Goal: Task Accomplishment & Management: Use online tool/utility

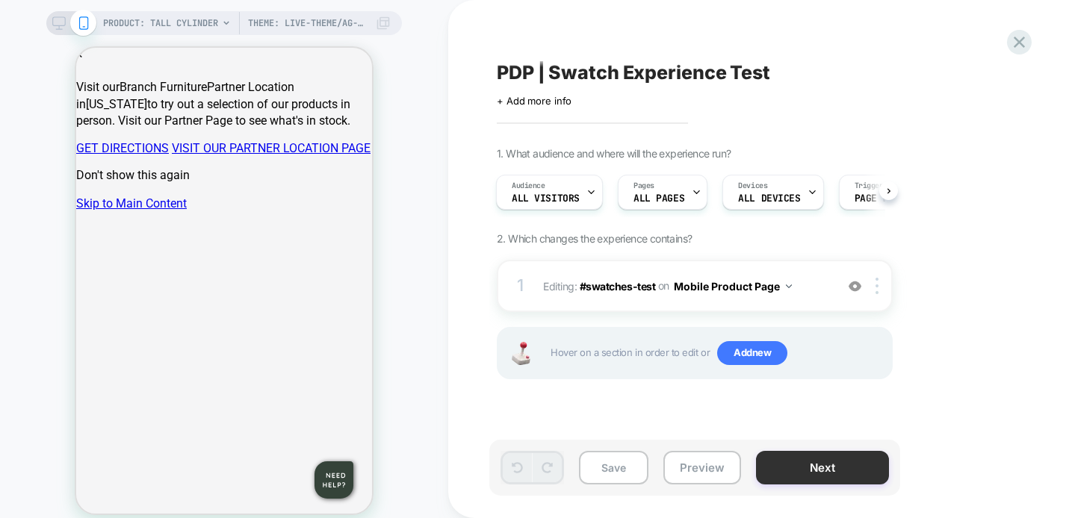
click at [789, 471] on button "Next" at bounding box center [822, 468] width 133 height 34
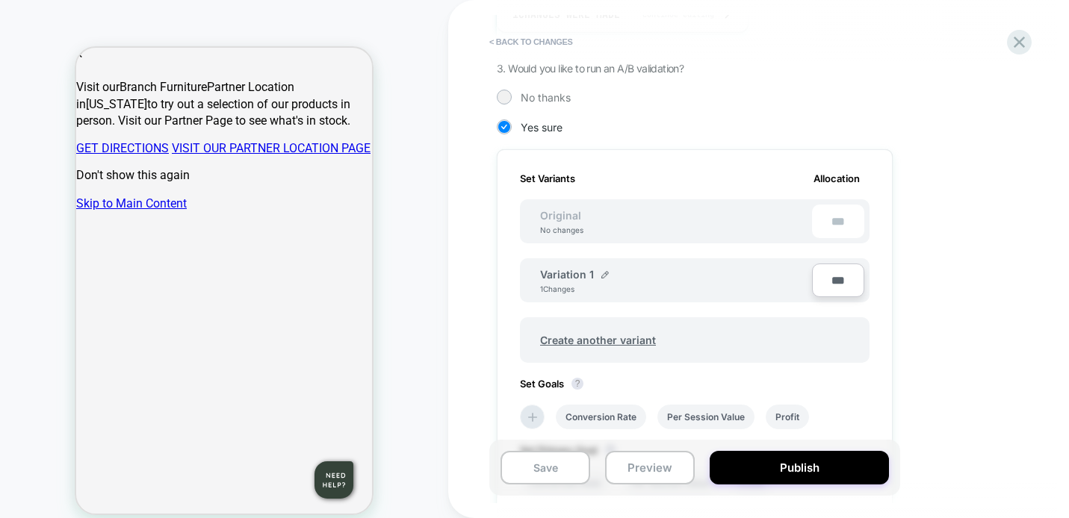
scroll to position [350, 0]
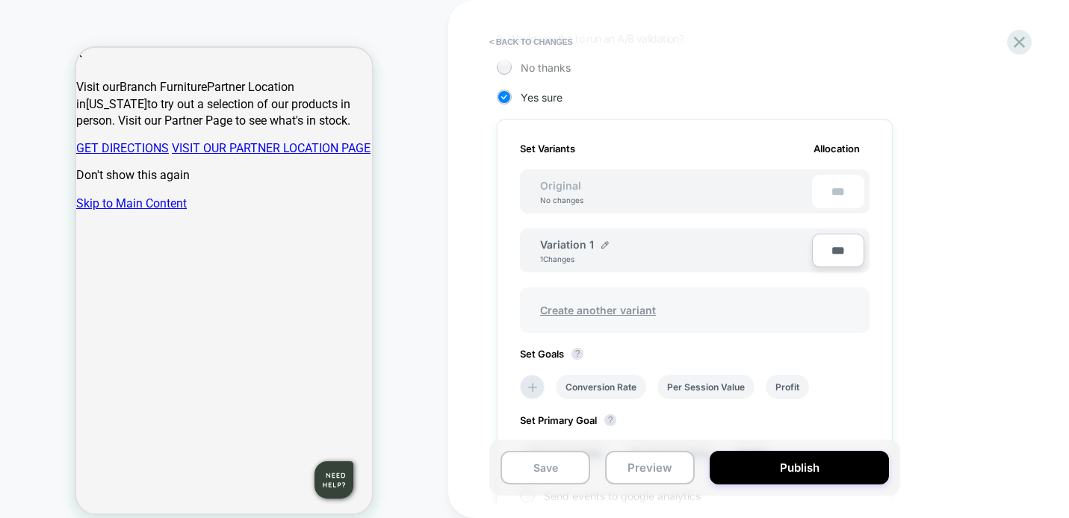
click at [617, 312] on span "Create another variant" at bounding box center [598, 310] width 146 height 35
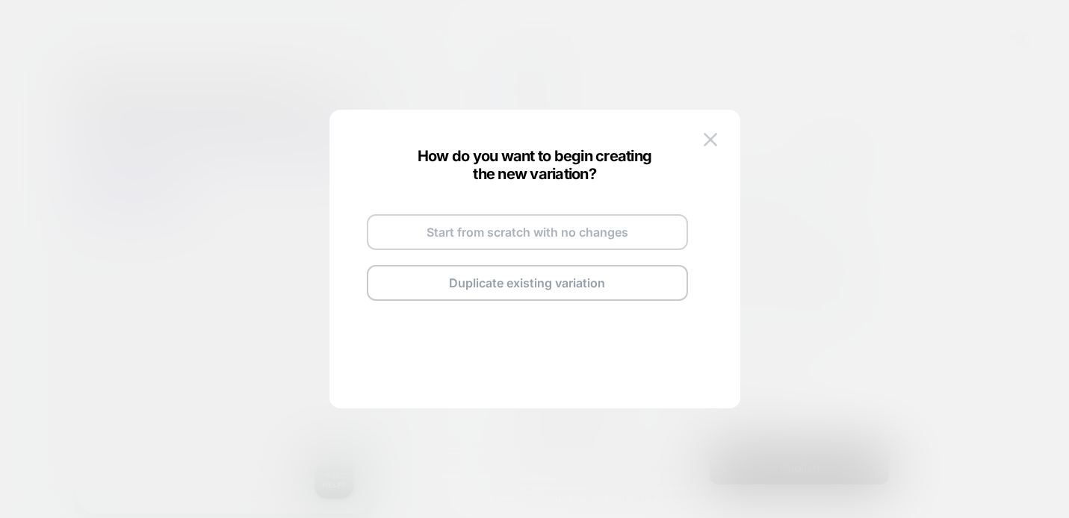
click at [558, 239] on button "Start from scratch with no changes" at bounding box center [527, 232] width 321 height 36
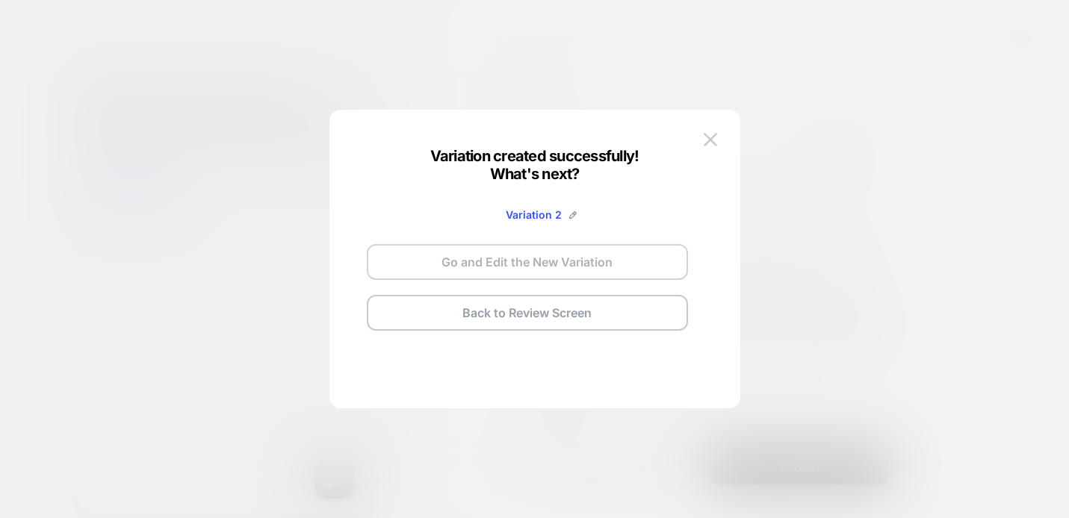
click at [551, 270] on button "Go and Edit the New Variation" at bounding box center [527, 262] width 321 height 36
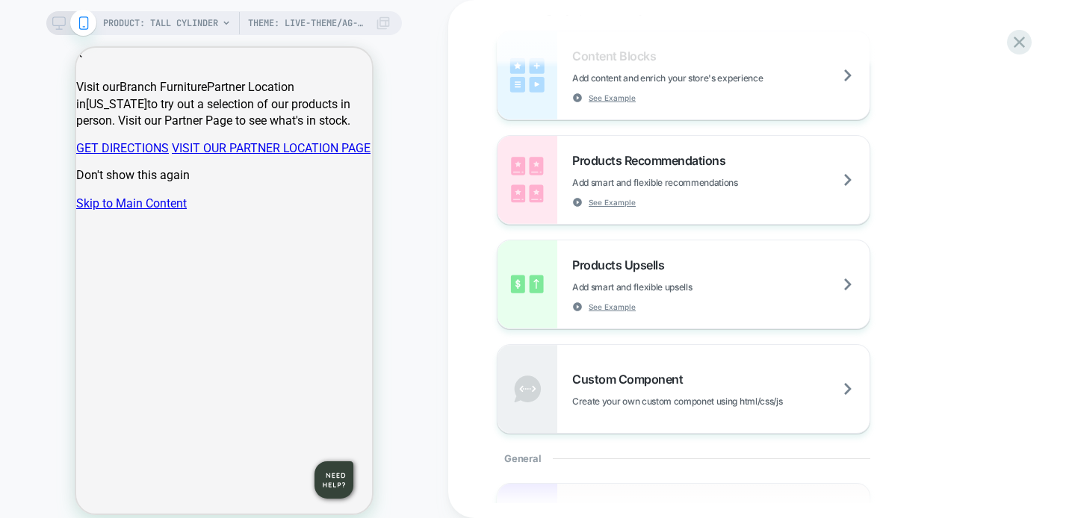
scroll to position [0, 0]
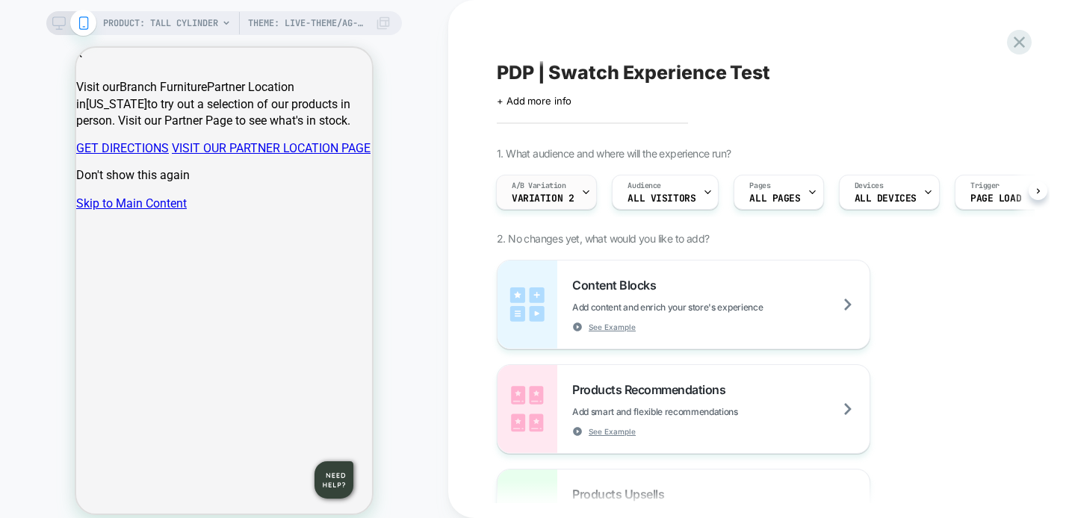
click at [563, 194] on span "Variation 2" at bounding box center [543, 198] width 62 height 10
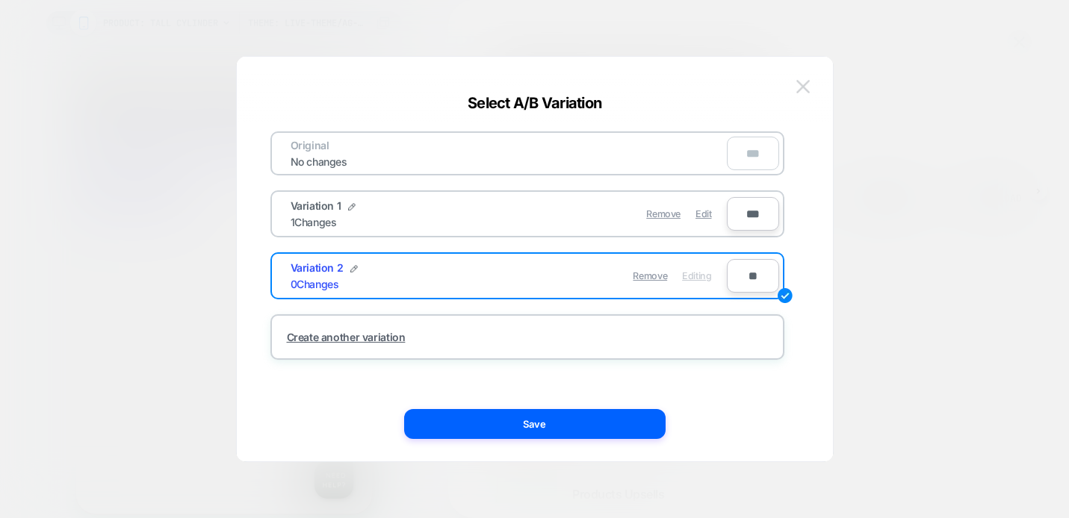
click at [801, 92] on img at bounding box center [802, 86] width 13 height 13
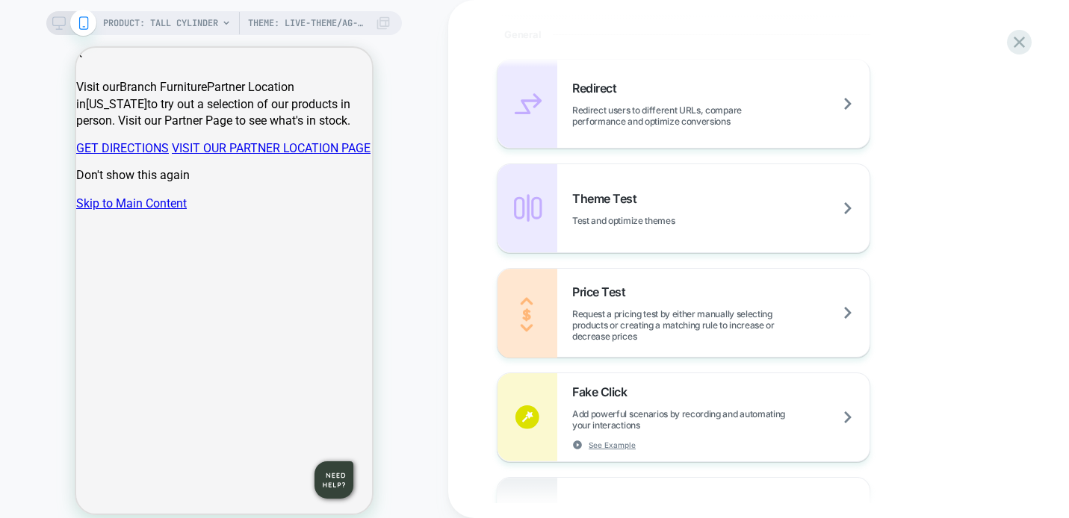
scroll to position [338, 0]
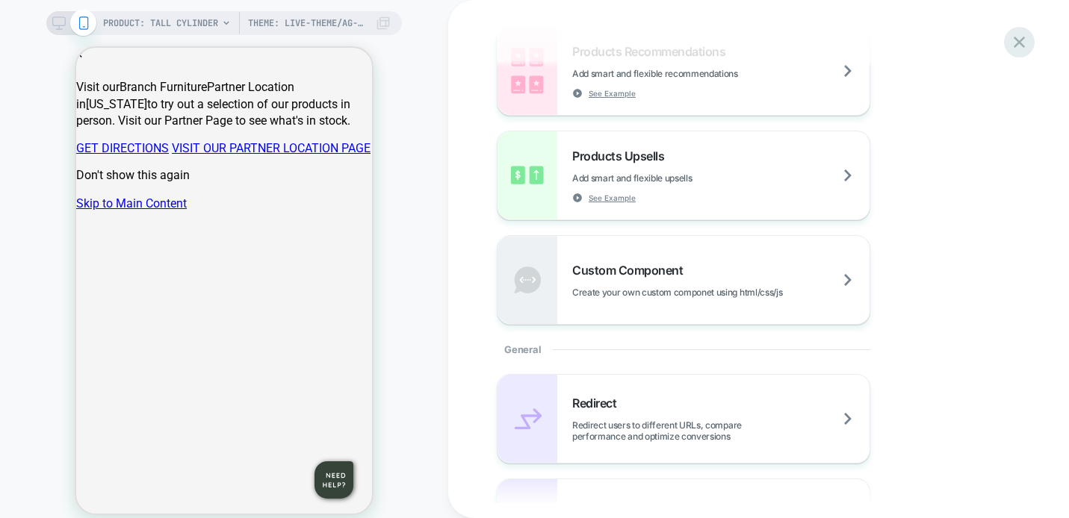
click at [1023, 44] on icon at bounding box center [1019, 42] width 20 height 20
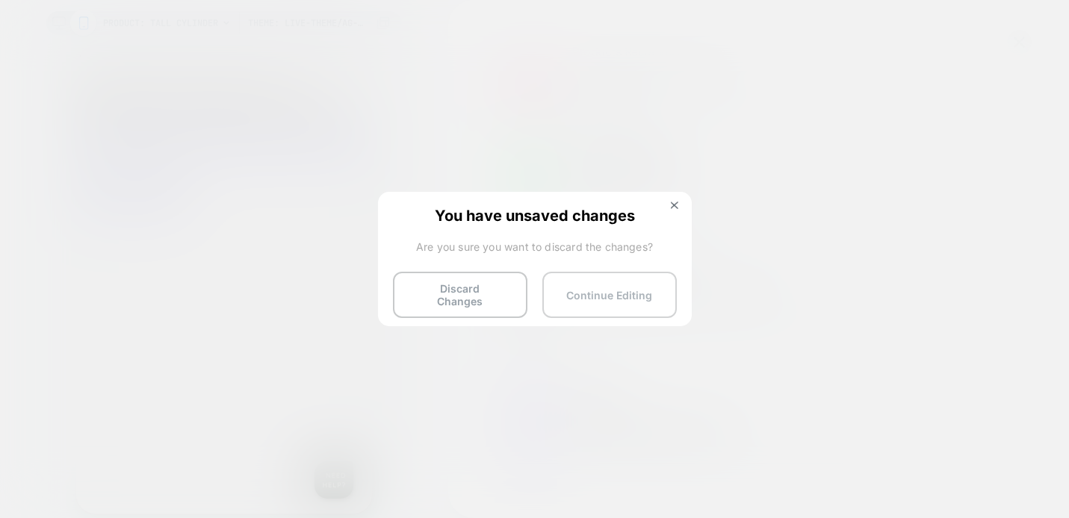
click at [557, 289] on button "Continue Editing" at bounding box center [609, 295] width 134 height 46
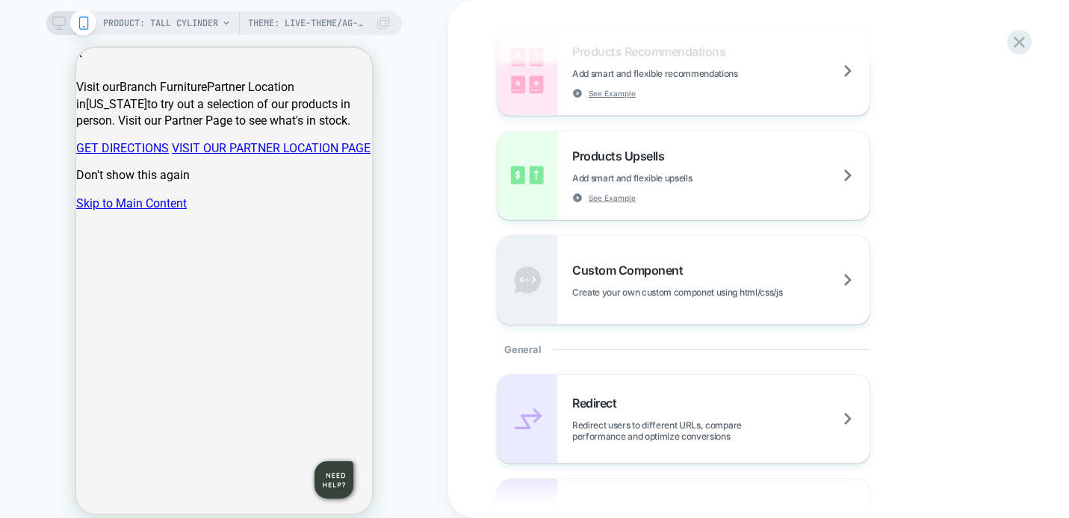
scroll to position [0, 0]
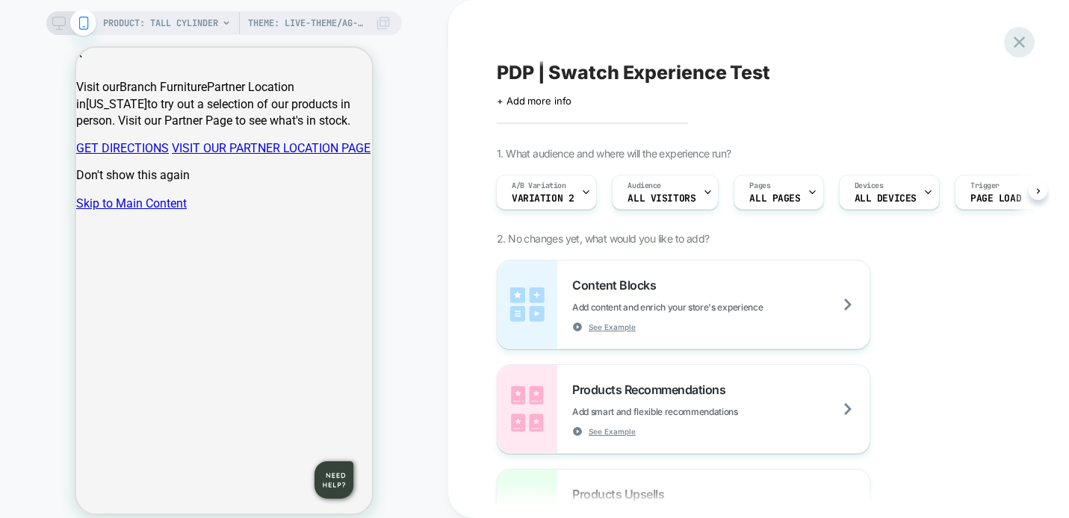
click at [1017, 47] on icon at bounding box center [1019, 42] width 20 height 20
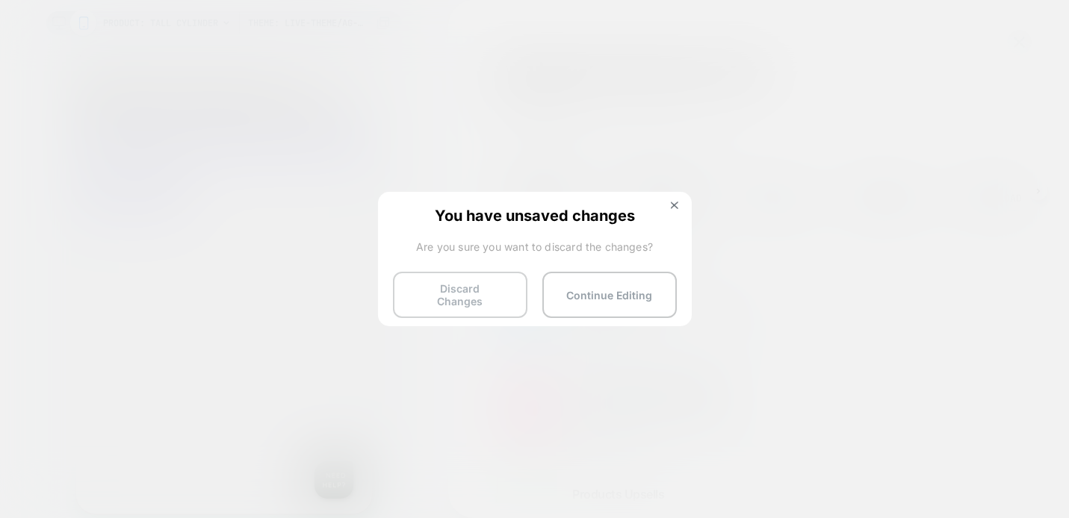
click at [427, 285] on button "Discard Changes" at bounding box center [460, 295] width 134 height 46
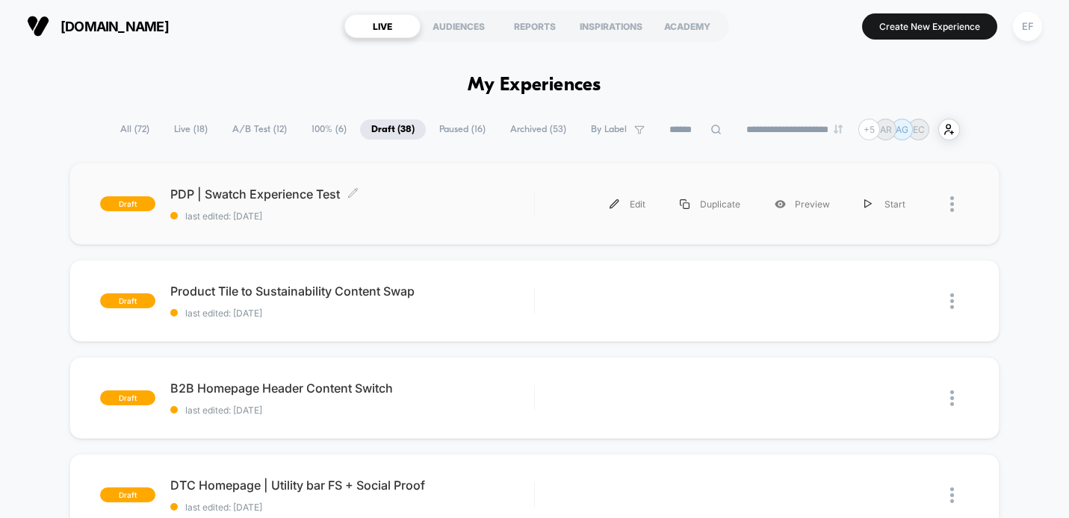
click at [439, 206] on div "PDP | Swatch Experience Test Click to edit experience details Click to edit exp…" at bounding box center [352, 204] width 364 height 35
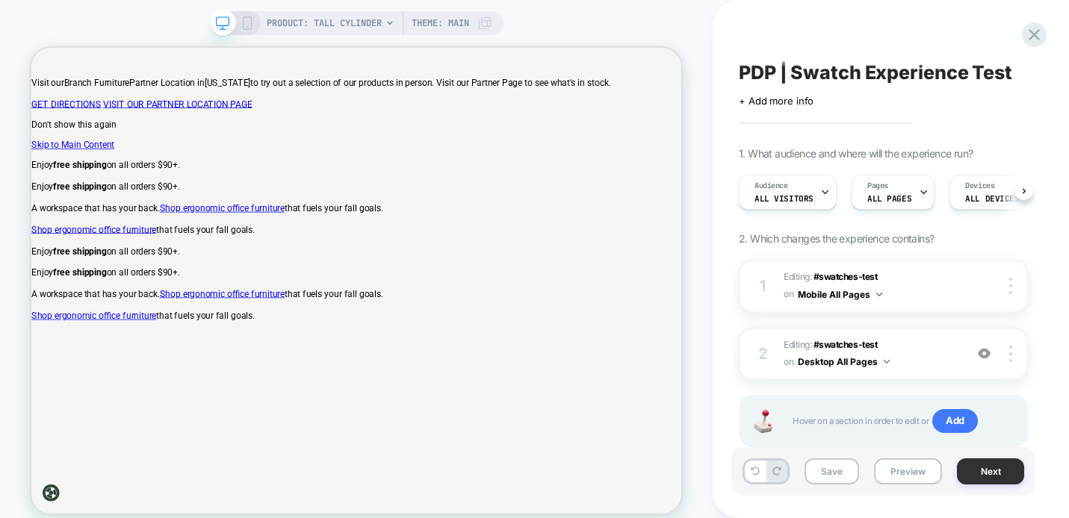
scroll to position [0, 1]
click at [1010, 477] on button "Next" at bounding box center [990, 472] width 67 height 26
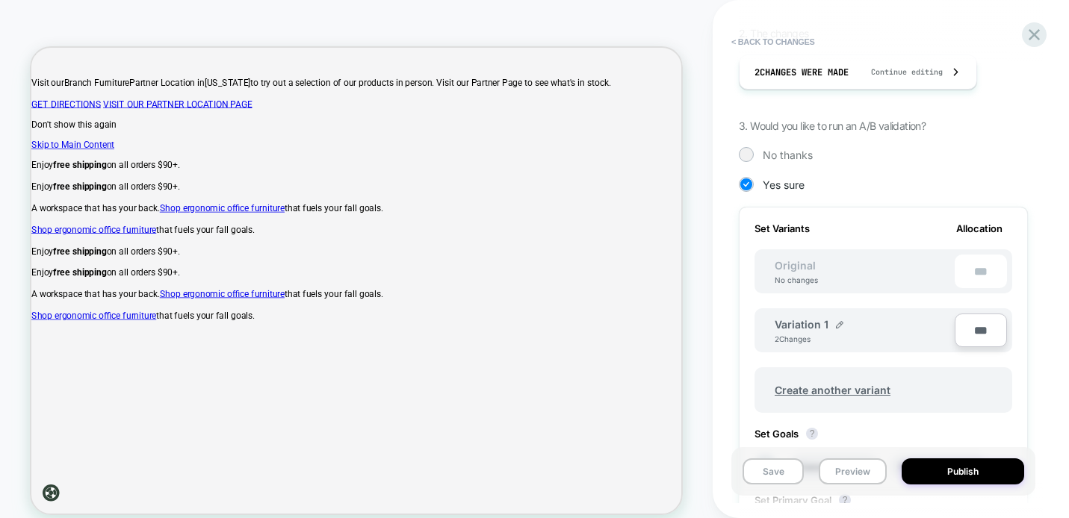
scroll to position [324, 0]
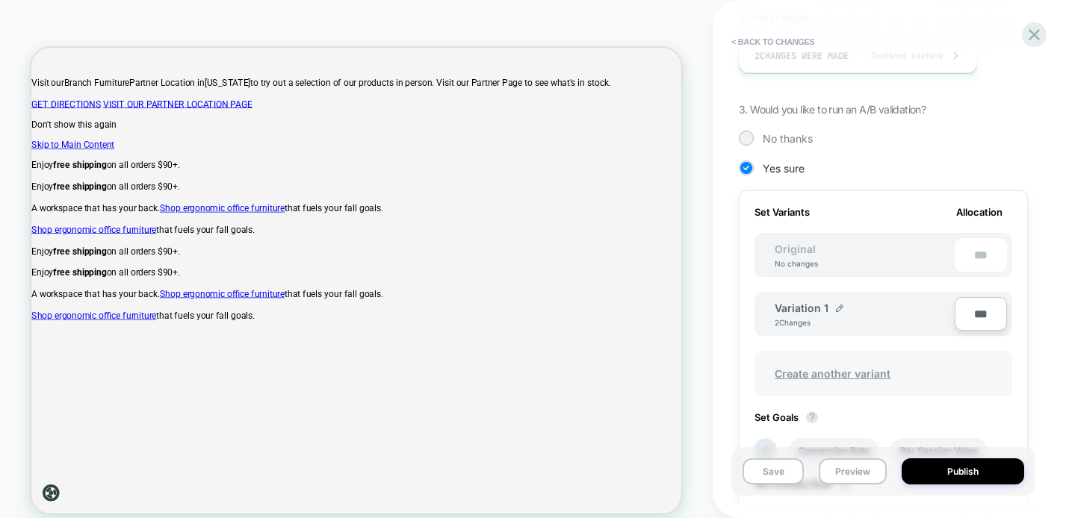
click at [850, 371] on span "Create another variant" at bounding box center [833, 373] width 146 height 35
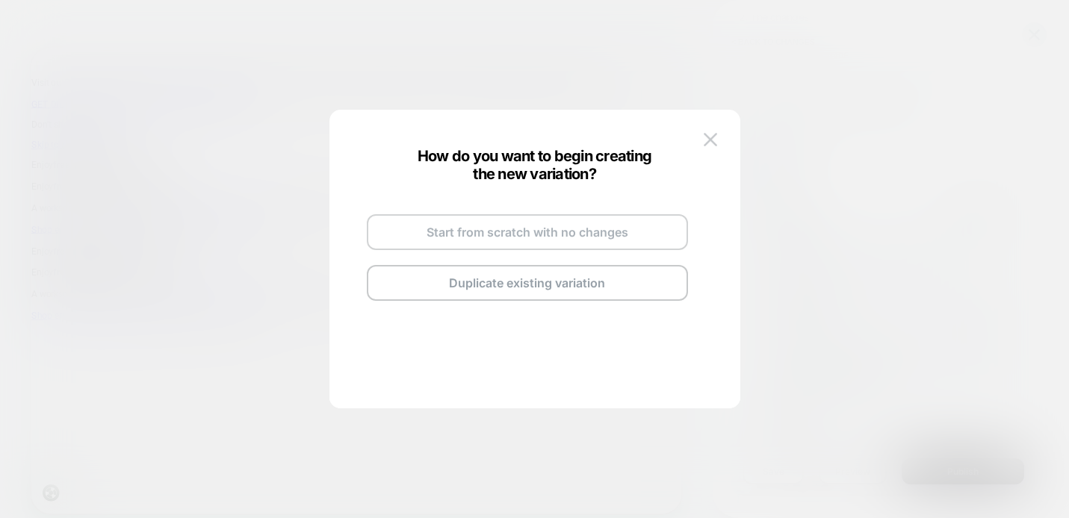
click at [594, 241] on button "Start from scratch with no changes" at bounding box center [527, 232] width 321 height 36
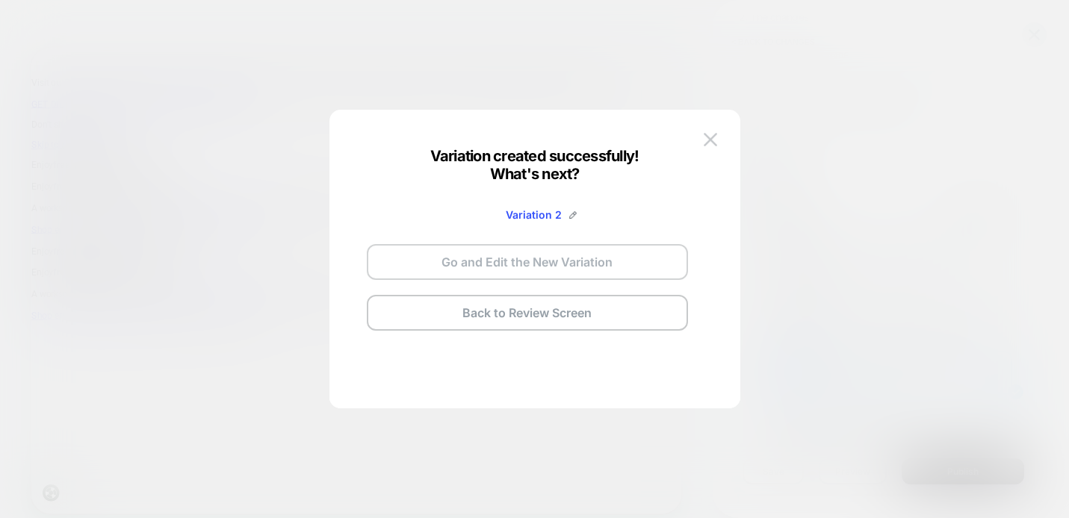
click at [579, 264] on button "Go and Edit the New Variation" at bounding box center [527, 262] width 321 height 36
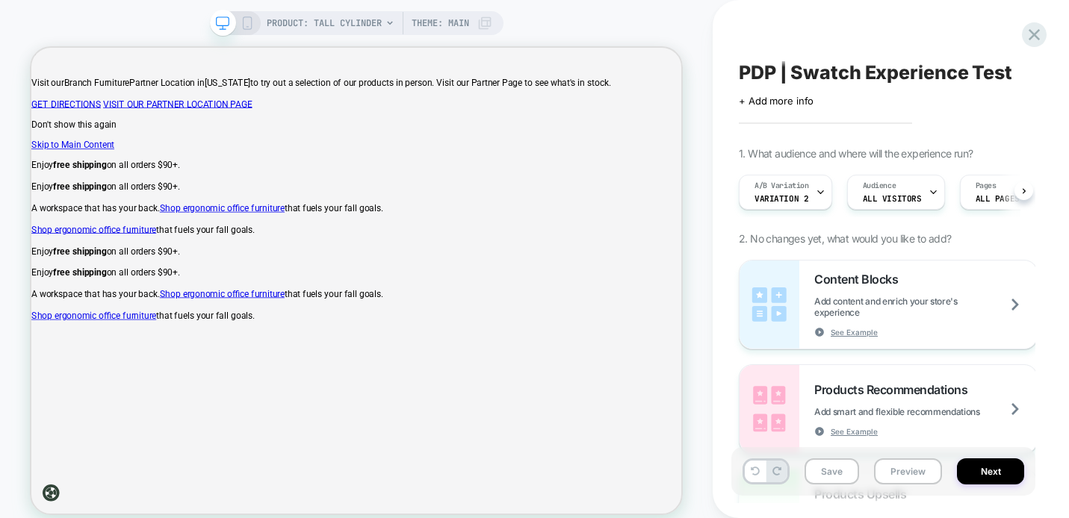
scroll to position [0, 1]
click at [828, 464] on button "Save" at bounding box center [832, 472] width 55 height 26
click at [798, 200] on span "Variation 2" at bounding box center [781, 198] width 54 height 10
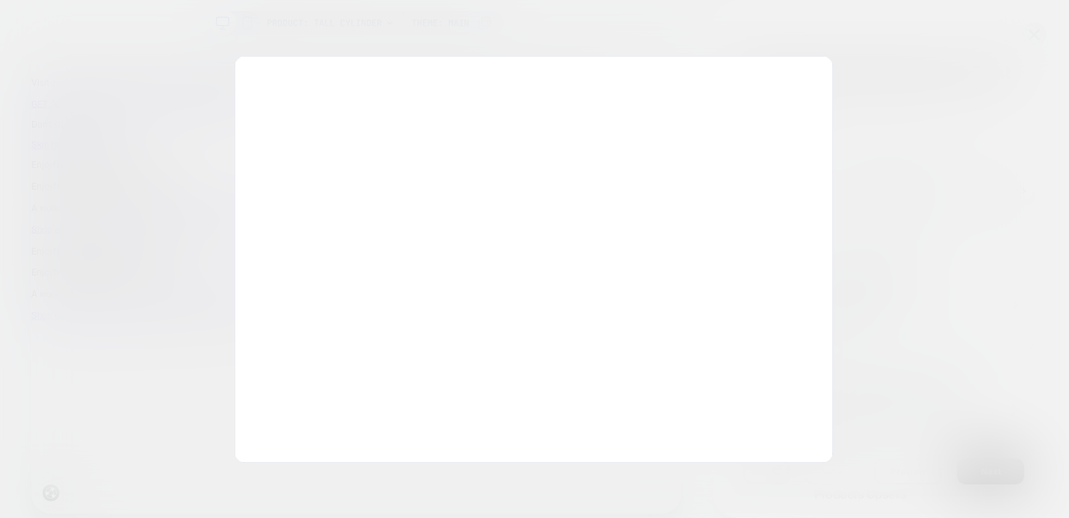
click at [884, 173] on div at bounding box center [534, 259] width 1069 height 518
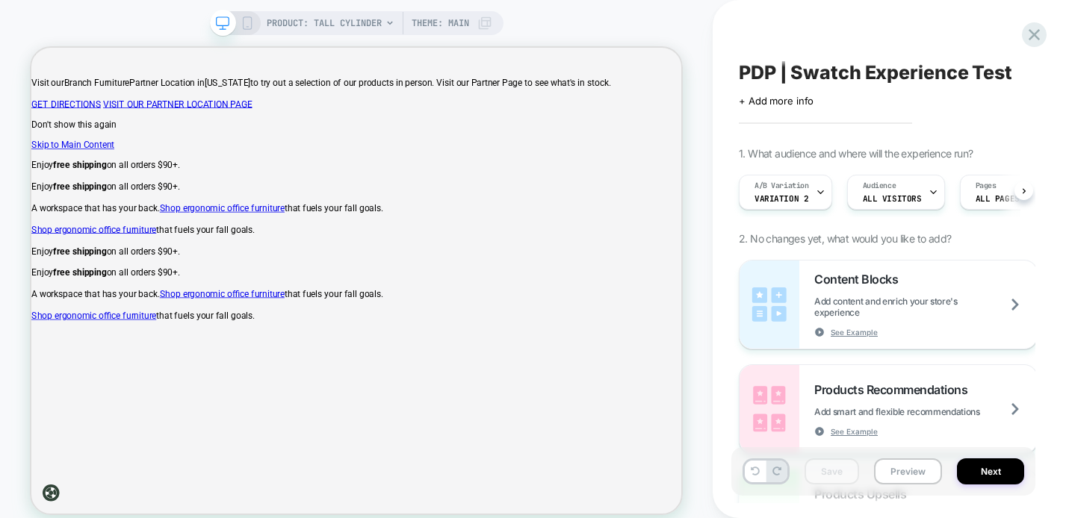
scroll to position [0, 1]
